Goal: Information Seeking & Learning: Learn about a topic

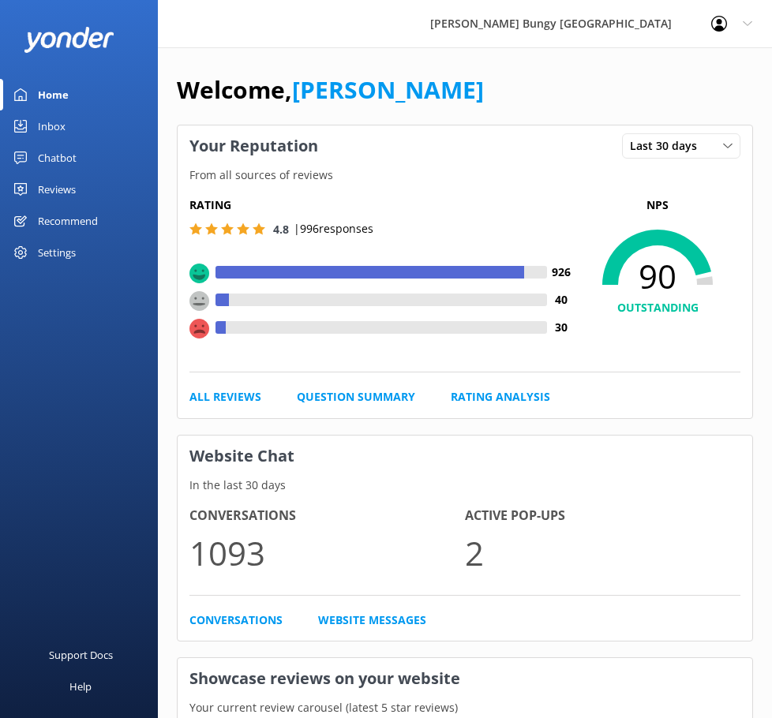
click at [65, 181] on div "Reviews" at bounding box center [57, 190] width 38 height 32
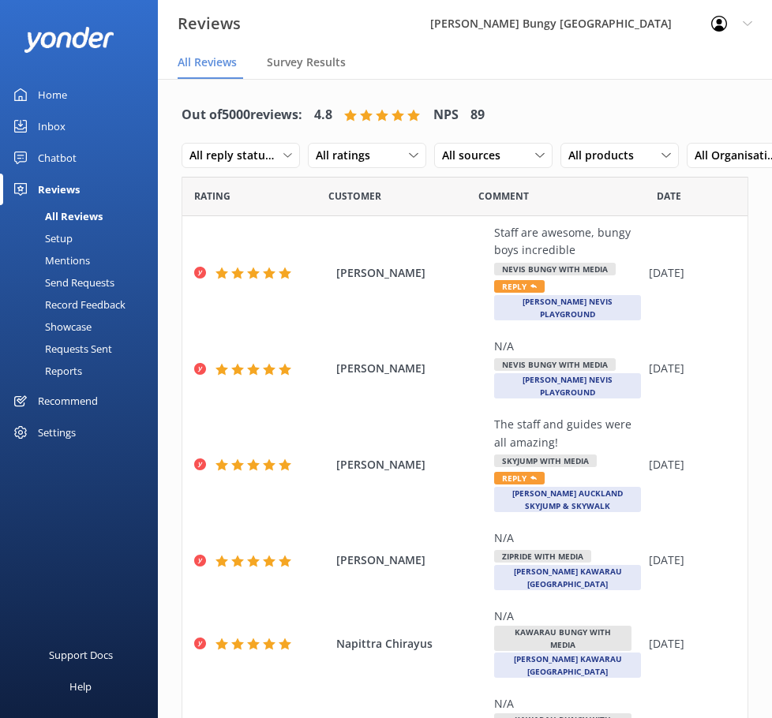
click at [82, 255] on div "Mentions" at bounding box center [49, 260] width 80 height 22
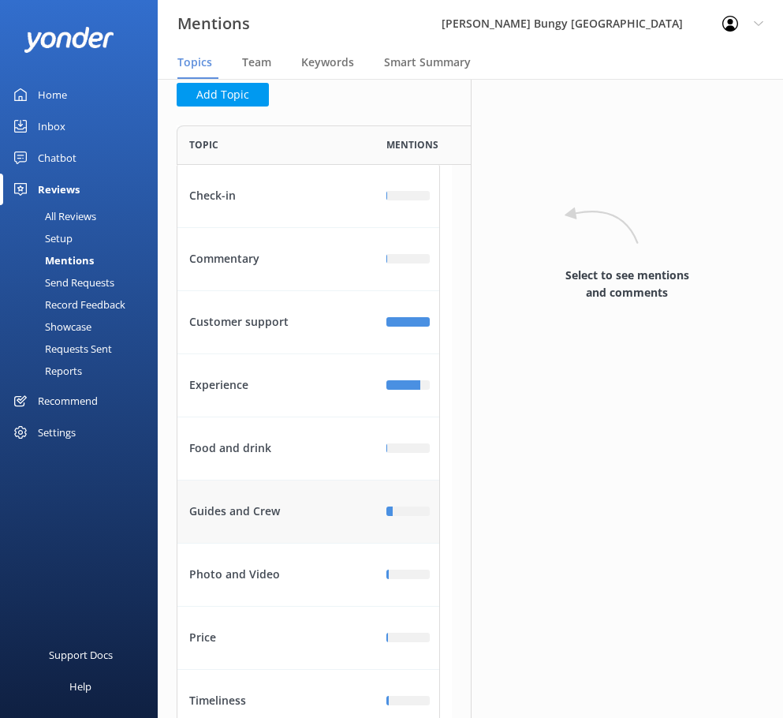
scroll to position [158, 0]
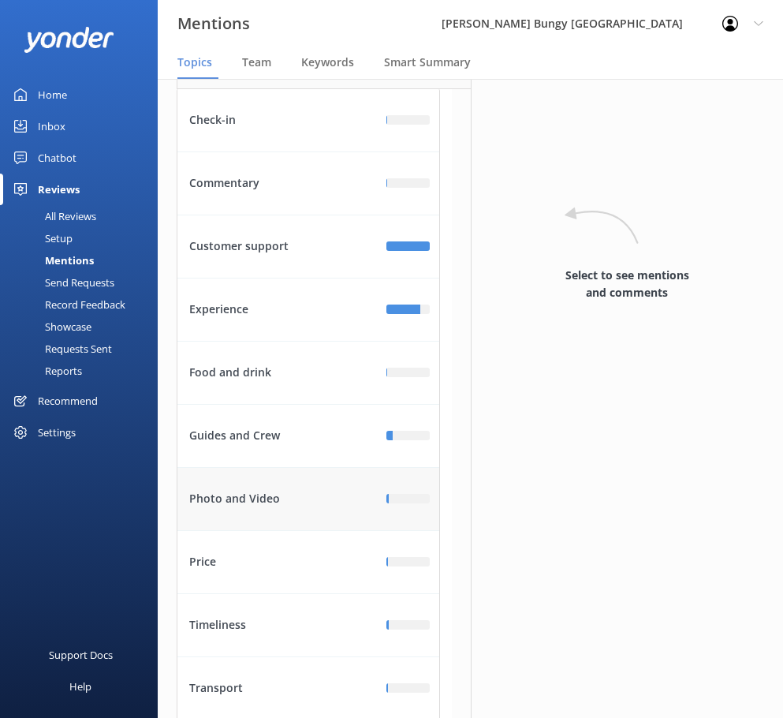
click at [322, 492] on div "Photo and Video" at bounding box center [276, 499] width 197 height 63
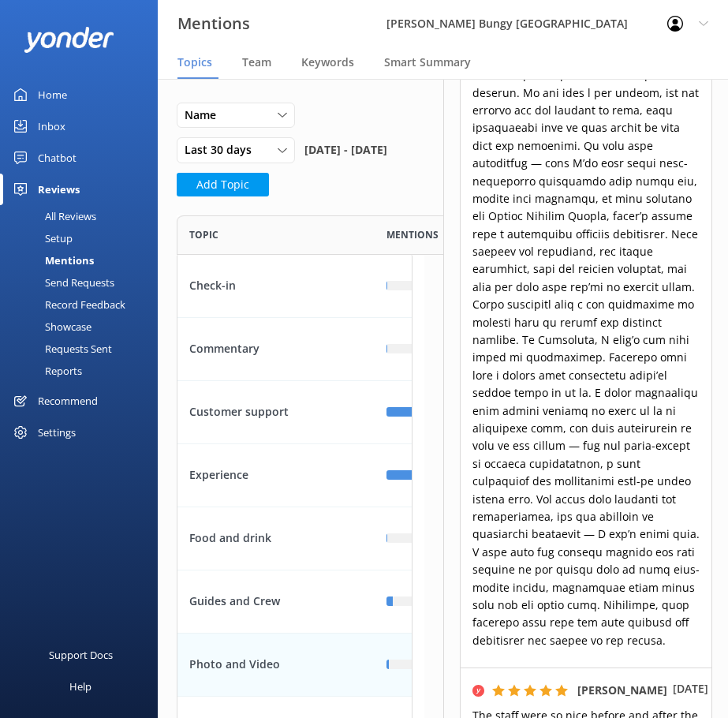
scroll to position [355, 0]
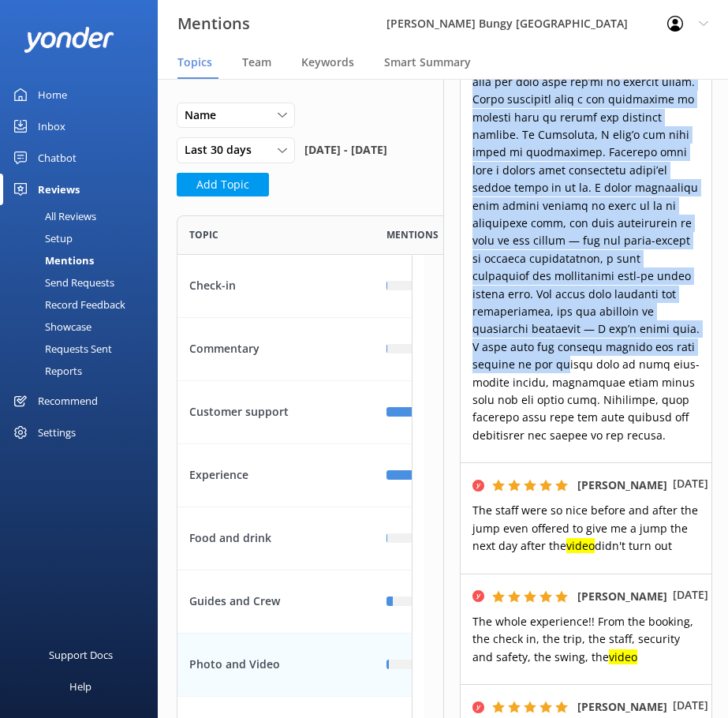
scroll to position [947, 0]
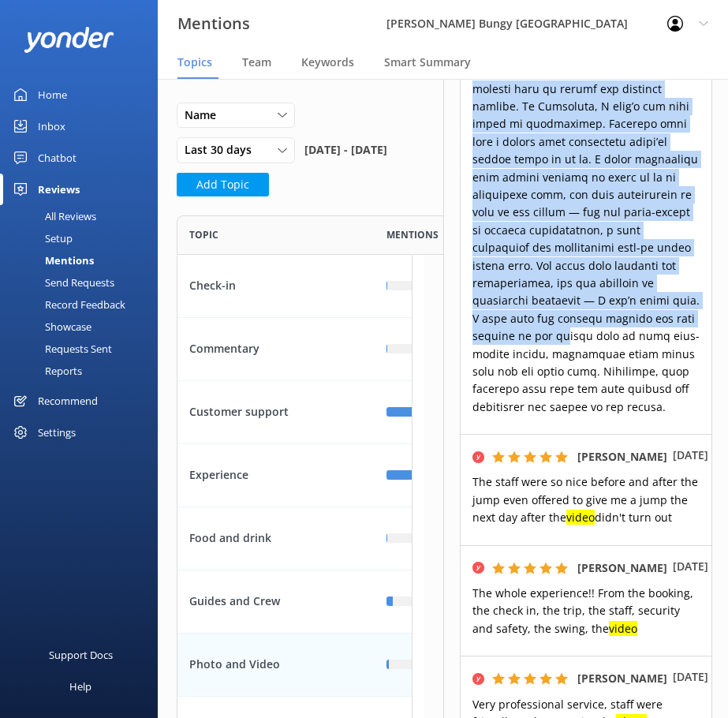
drag, startPoint x: 473, startPoint y: 260, endPoint x: 652, endPoint y: 407, distance: 231.5
copy span "L ipsumdol sitamet CO Adipisc Elitseddo ei T in utlab etdo mag a eni admin ve Q…"
drag, startPoint x: 494, startPoint y: 534, endPoint x: 472, endPoint y: 485, distance: 53.7
click at [473, 485] on p "The staff were so nice before and after the jump even offered to give me a jump…" at bounding box center [587, 499] width 228 height 53
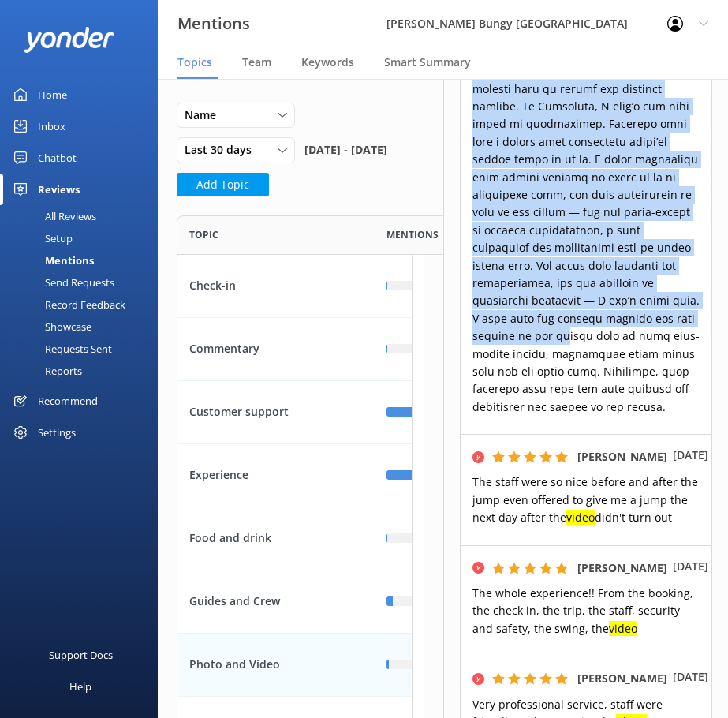
copy span "The staff were so nice before and after the jump even offered to give me a jump…"
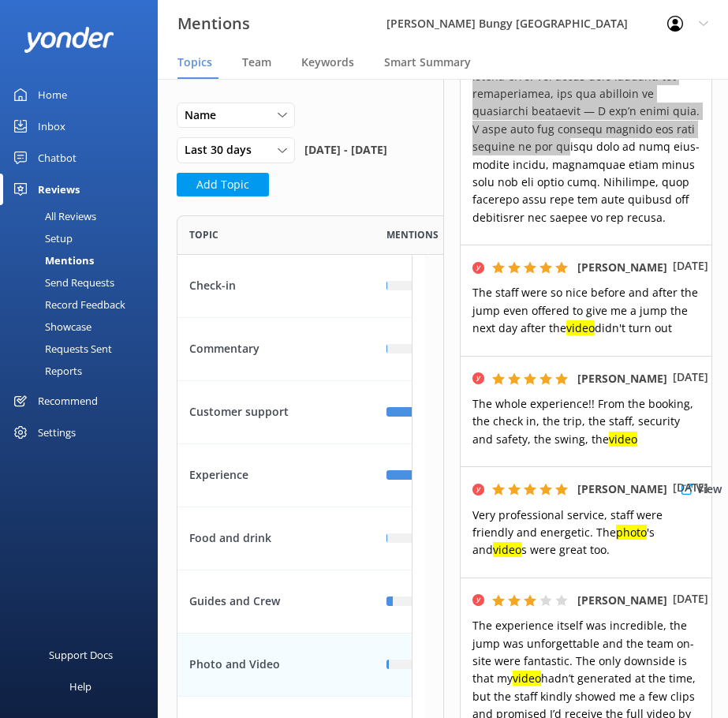
scroll to position [1183, 0]
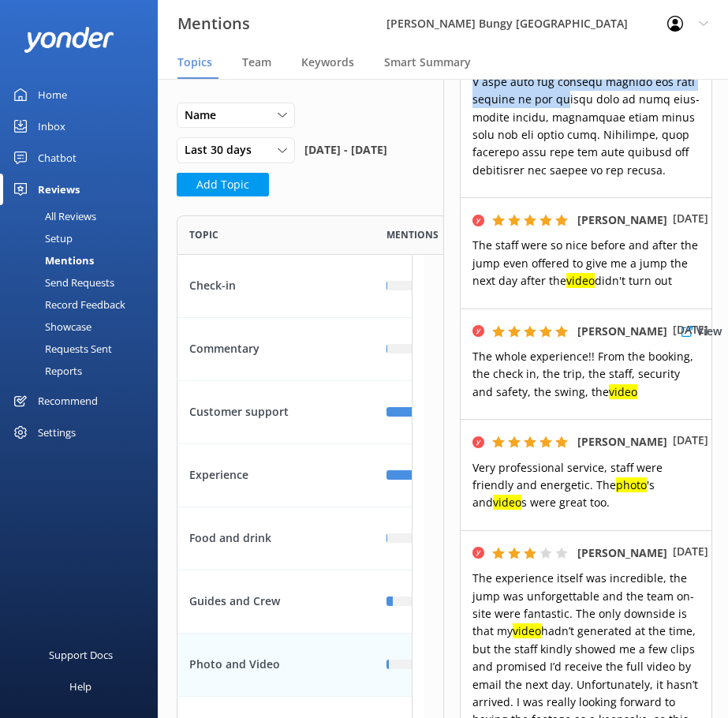
drag, startPoint x: 576, startPoint y: 393, endPoint x: 473, endPoint y: 373, distance: 104.4
click at [473, 373] on p "The whole experience!! From the booking, the check in, the trip, the staff, sec…" at bounding box center [587, 374] width 228 height 53
copy span "The whole experience!! From the booking, the check in, the trip, the staff, sec…"
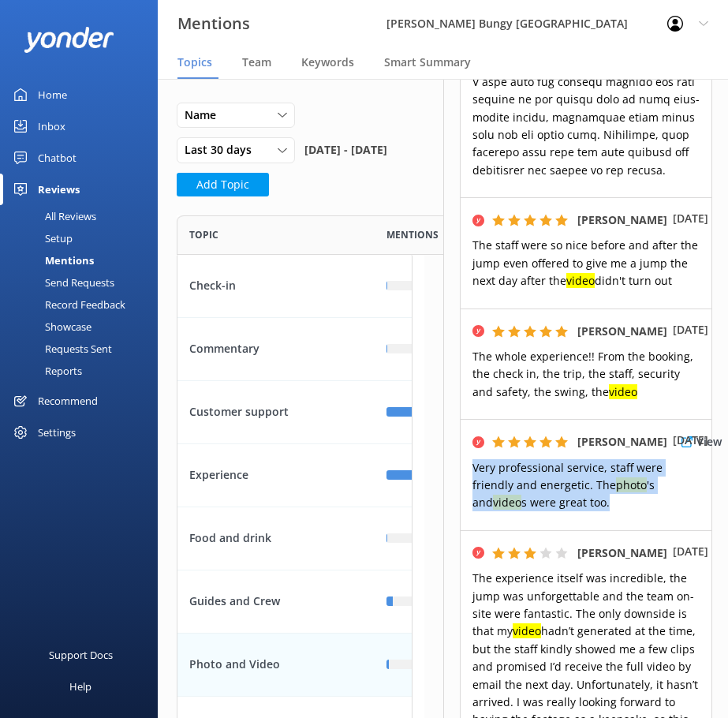
drag, startPoint x: 616, startPoint y: 522, endPoint x: 464, endPoint y: 487, distance: 156.2
click at [464, 487] on div "[PERSON_NAME] View [DATE] Very professional service, staff were friendly and en…" at bounding box center [586, 474] width 253 height 111
copy span "Very professional service, staff were friendly and energetic. The photo 's and …"
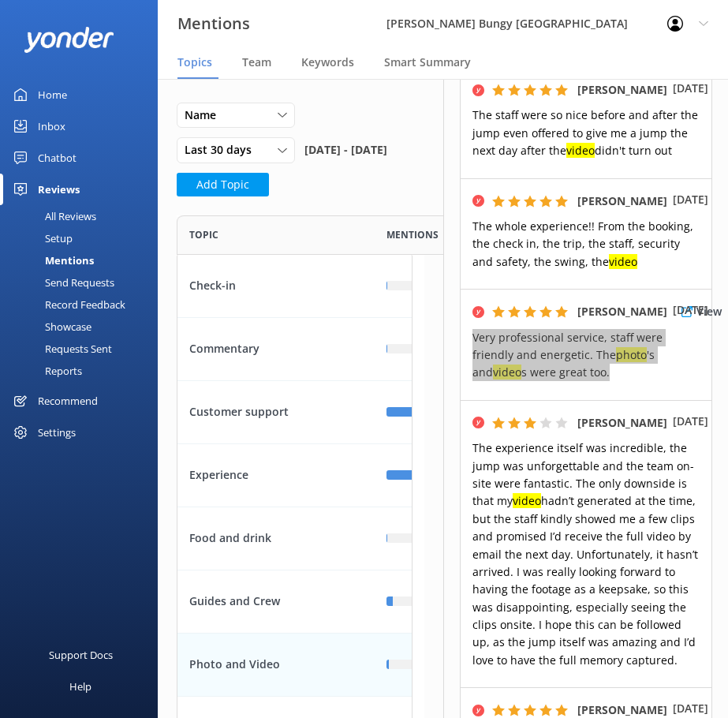
scroll to position [1341, 0]
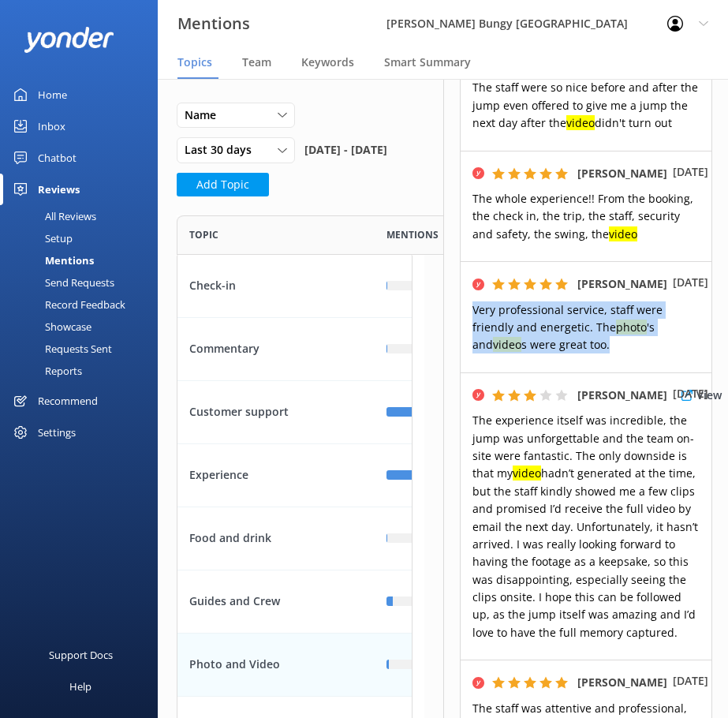
drag, startPoint x: 655, startPoint y: 668, endPoint x: 469, endPoint y: 438, distance: 296.2
click at [469, 438] on div "[PERSON_NAME] View [DATE] The experience itself was incredible, the jump was un…" at bounding box center [586, 515] width 253 height 287
copy span "The experience itself was incredible, the jump was unforgettable and the team o…"
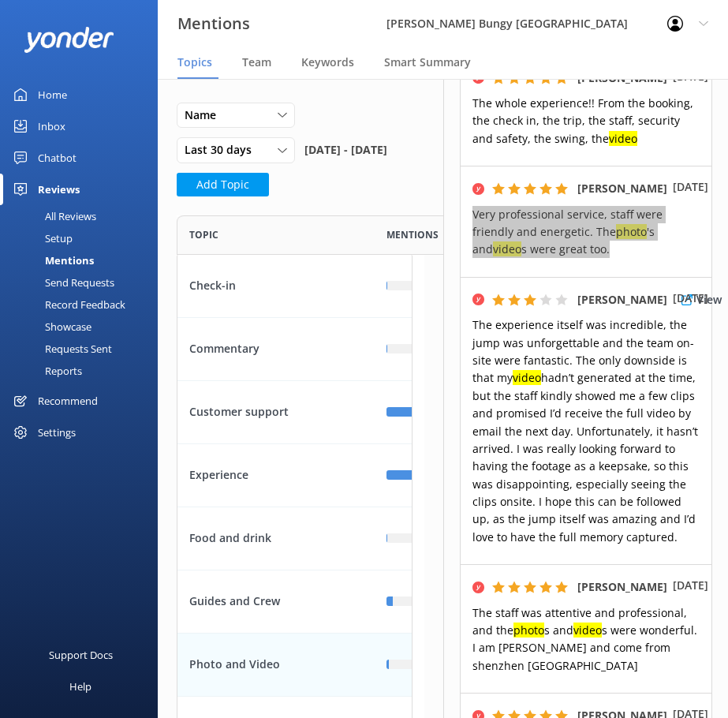
scroll to position [1657, 0]
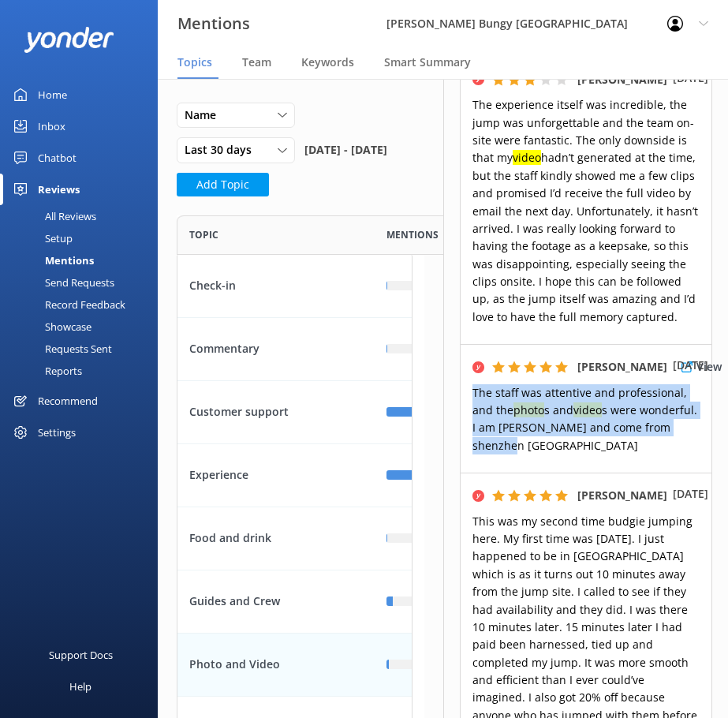
drag, startPoint x: 565, startPoint y: 477, endPoint x: 463, endPoint y: 424, distance: 114.3
click at [463, 424] on div "[PERSON_NAME] View [DATE] The staff was attentive and professional, and the pho…" at bounding box center [586, 408] width 253 height 129
copy span "The staff was attentive and professional, and the photo s and video s were wond…"
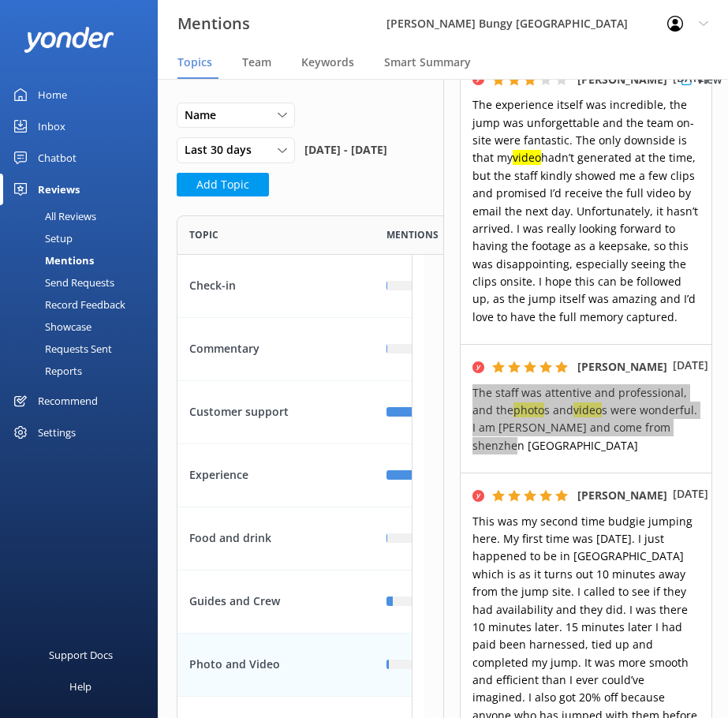
scroll to position [1972, 0]
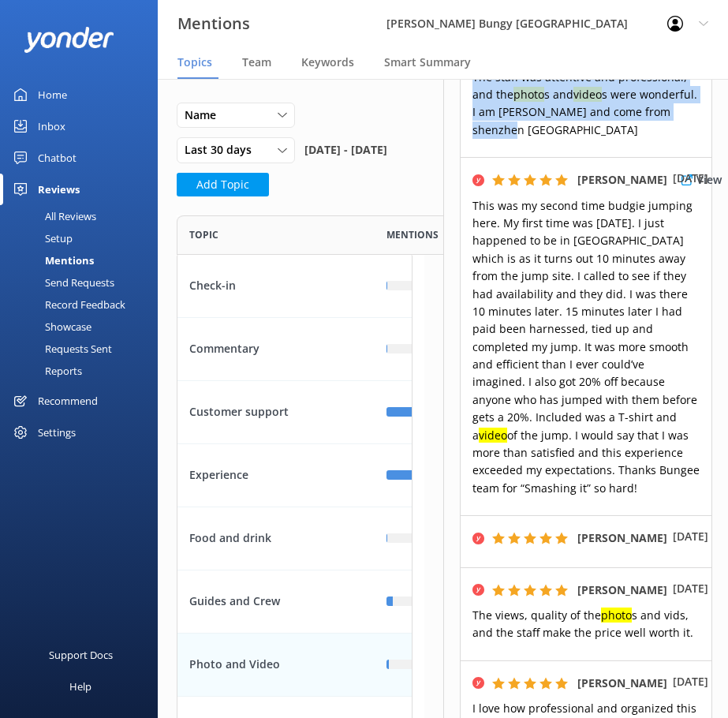
drag, startPoint x: 618, startPoint y: 525, endPoint x: 460, endPoint y: 246, distance: 320.1
click at [460, 246] on div "[PERSON_NAME] View [DATE] This was my second time budgie jumping here. My first…" at bounding box center [586, 336] width 253 height 358
copy span "This was my second time budgie jumping here. My first time was [DATE]. I just h…"
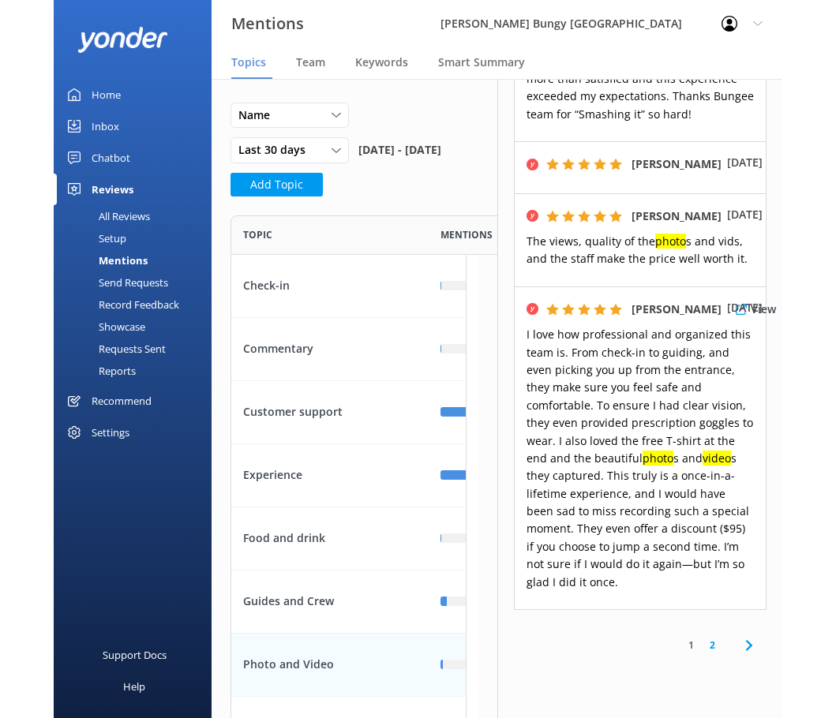
scroll to position [2367, 0]
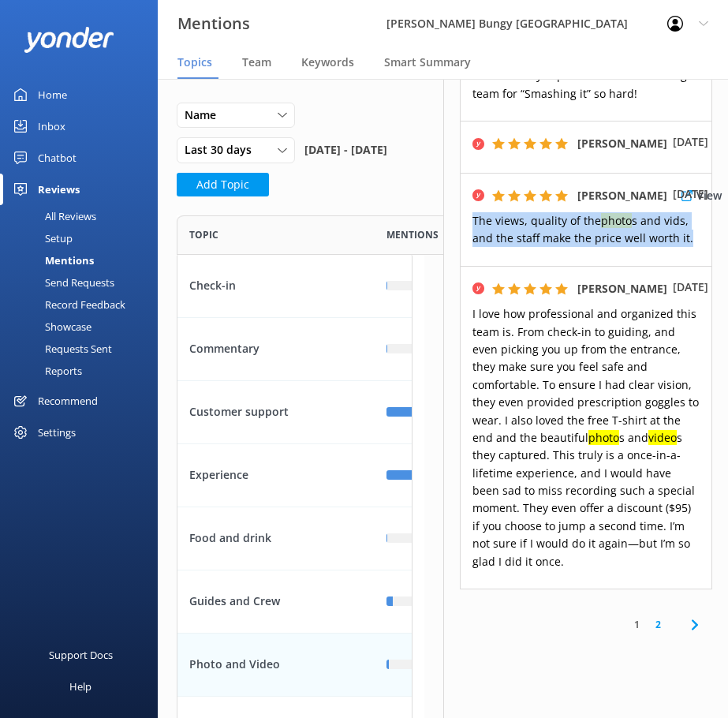
drag, startPoint x: 687, startPoint y: 273, endPoint x: 473, endPoint y: 247, distance: 215.4
click at [473, 247] on p "The views, quality of the photo s and vids, and the staff make the price well w…" at bounding box center [587, 230] width 228 height 36
copy span "The views, quality of the photo s and vids, and the staff make the price well w…"
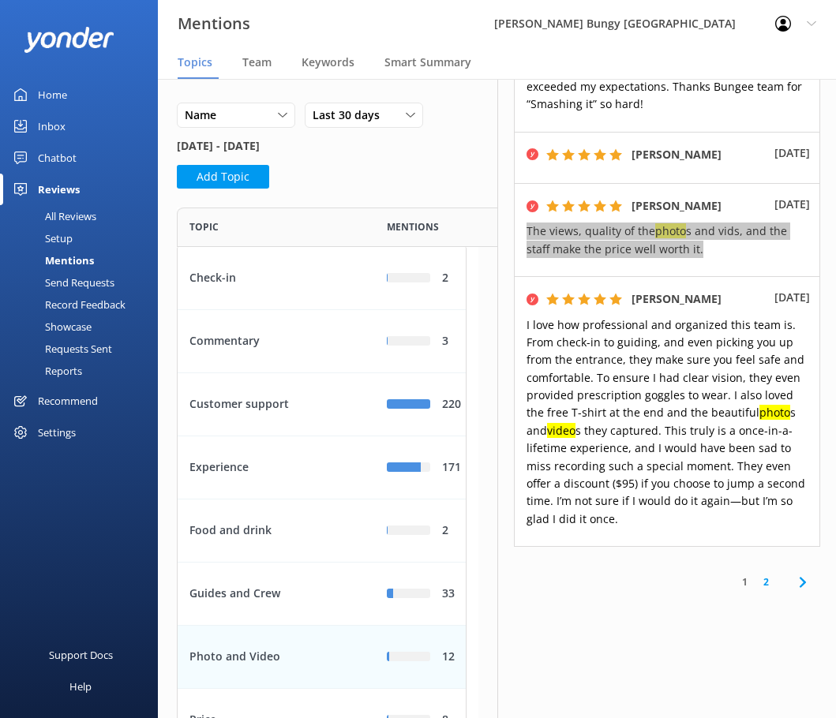
scroll to position [849, 277]
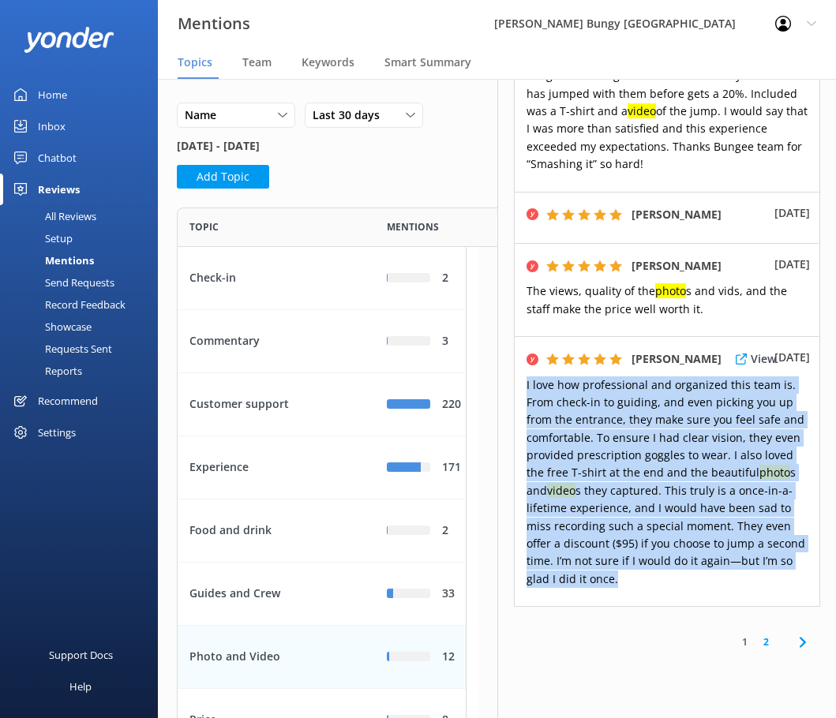
drag, startPoint x: 669, startPoint y: 530, endPoint x: 513, endPoint y: 323, distance: 259.1
click at [514, 336] on div "[PERSON_NAME] View [DATE] I love how professional and organized this team is. F…" at bounding box center [667, 471] width 307 height 271
copy span "I love how professional and organized this team is. From check-in to guiding, a…"
click at [727, 634] on link "2" at bounding box center [765, 641] width 21 height 15
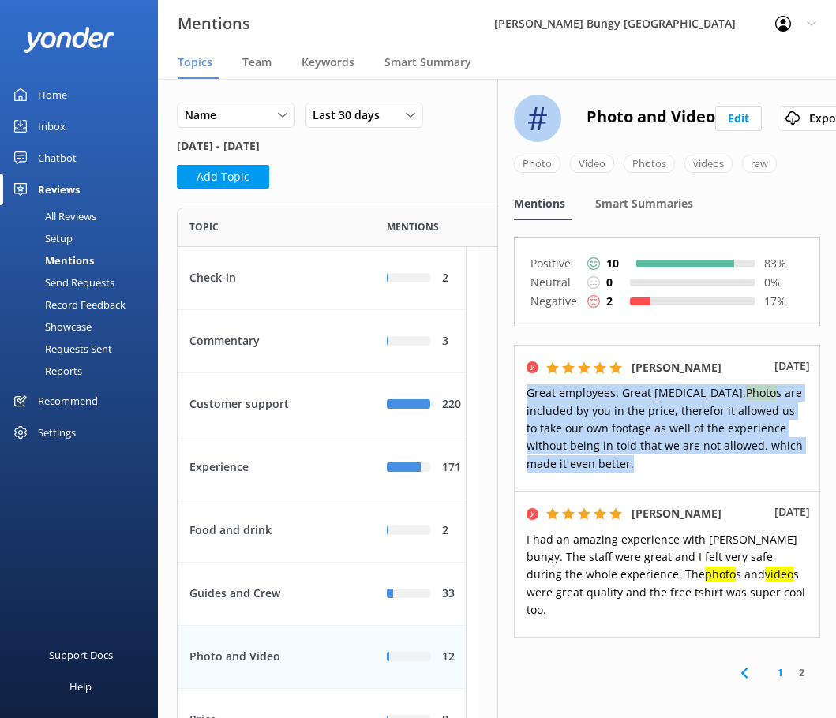
drag, startPoint x: 640, startPoint y: 462, endPoint x: 508, endPoint y: 392, distance: 148.9
click at [508, 392] on div "# Photo and Video Edit Export Photo Video Photos videos raw Mentions Smart Summ…" at bounding box center [666, 398] width 339 height 639
copy span "Great employees. Great [MEDICAL_DATA]. Photo s are included by you in the price…"
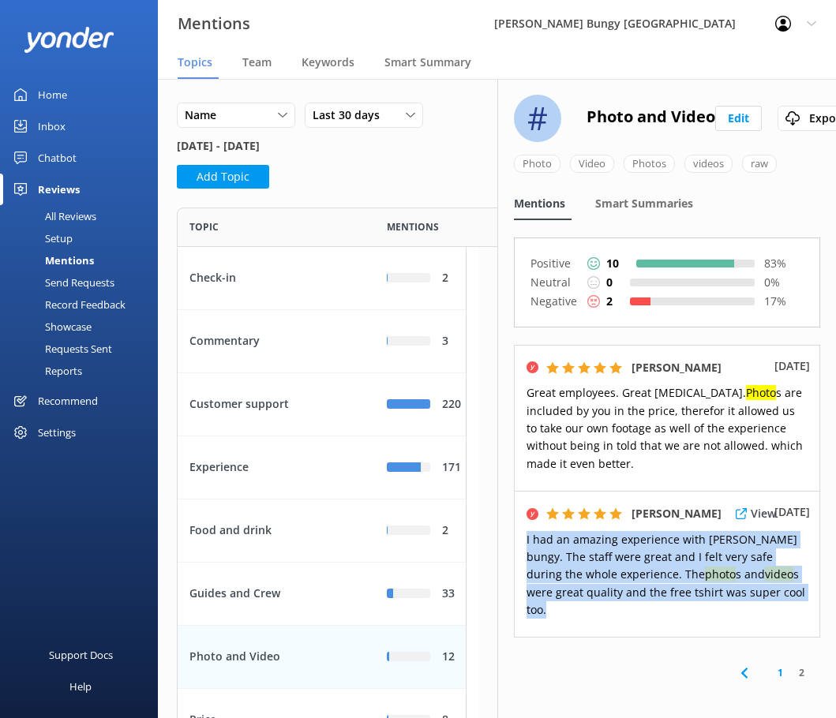
drag, startPoint x: 790, startPoint y: 589, endPoint x: 518, endPoint y: 546, distance: 275.5
click at [518, 546] on div "[PERSON_NAME] View [DATE] I had an amazing experience with [PERSON_NAME] bungy.…" at bounding box center [667, 564] width 307 height 147
click at [727, 665] on link "1" at bounding box center [779, 672] width 21 height 15
